Goal: Information Seeking & Learning: Find specific page/section

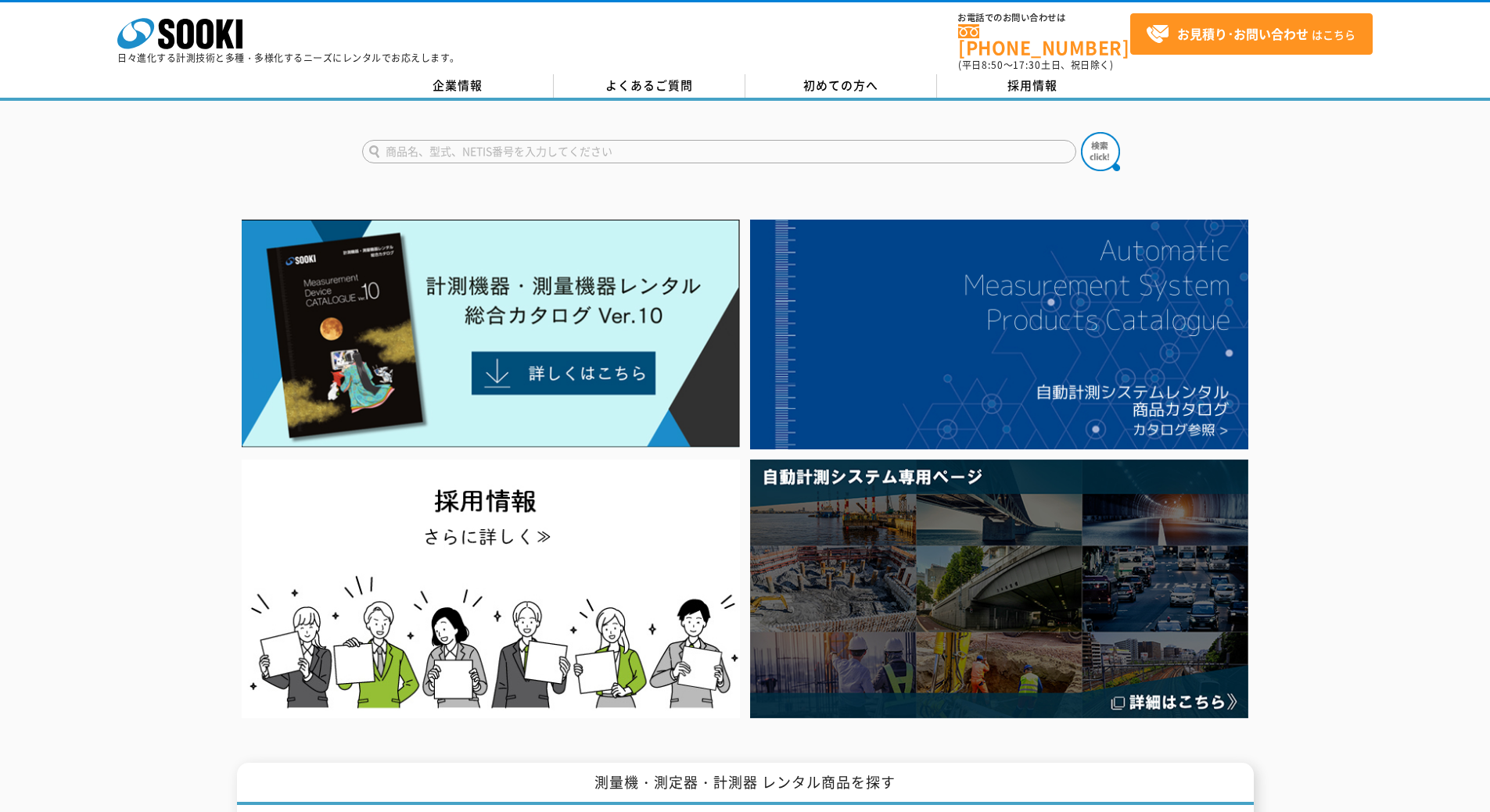
click at [653, 140] on input "text" at bounding box center [719, 152] width 714 height 24
type input "M200"
click at [1081, 132] on button at bounding box center [1100, 151] width 39 height 39
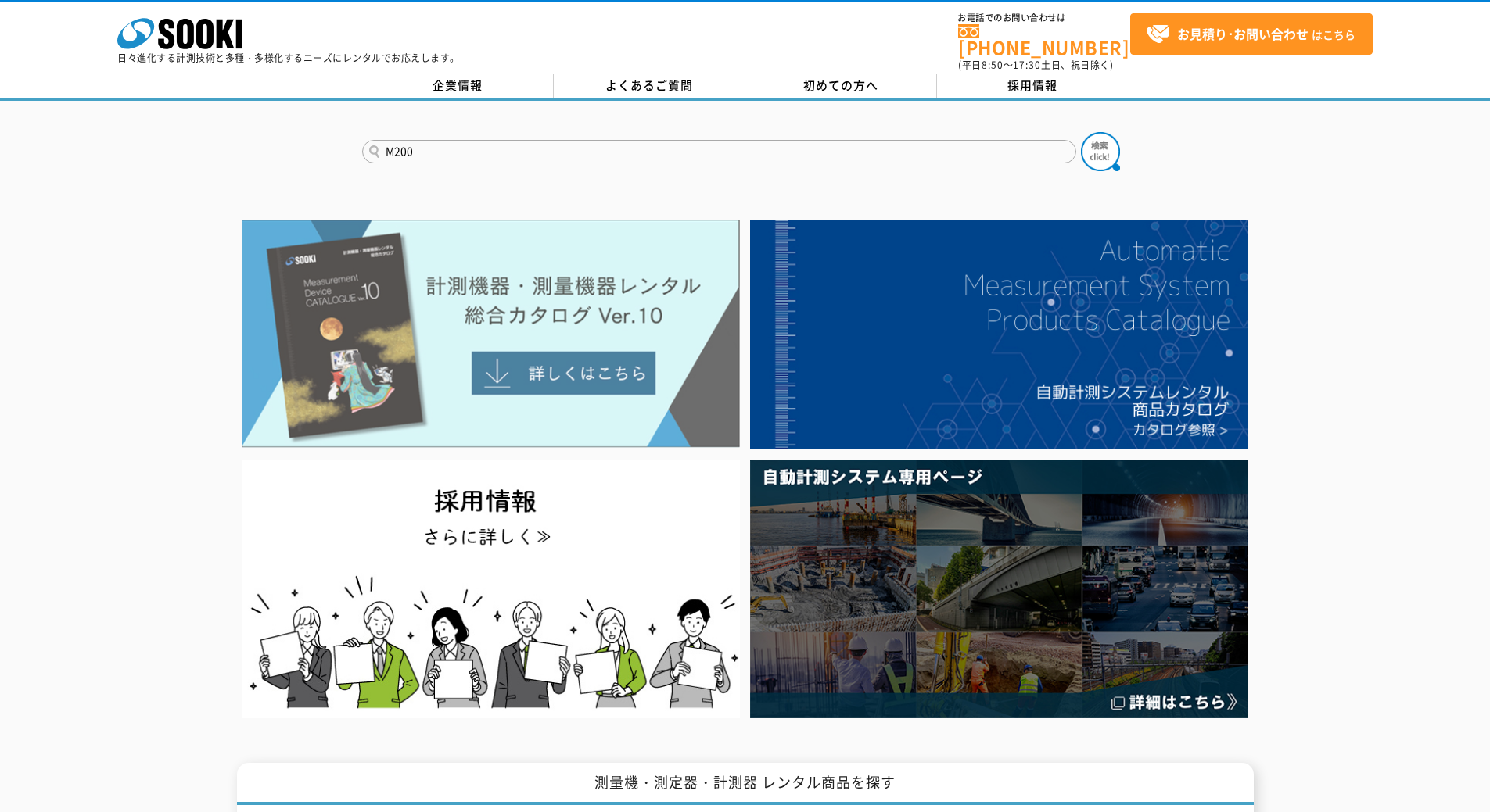
click at [429, 285] on img at bounding box center [491, 333] width 498 height 228
